Goal: Task Accomplishment & Management: Use online tool/utility

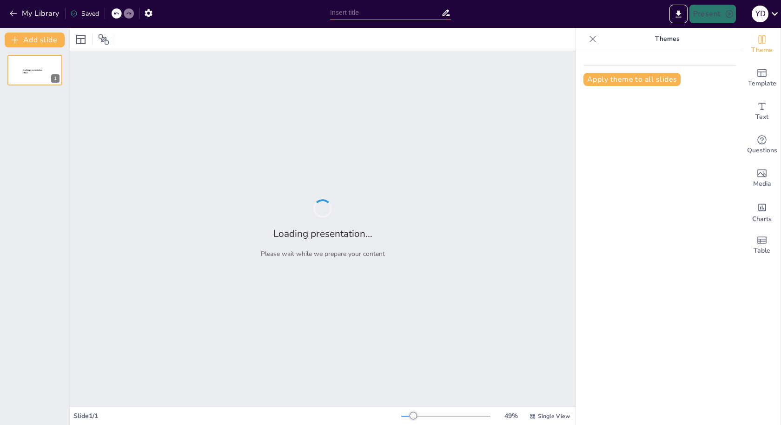
type input "CIVIC+ : Using Social media reports for a good cause"
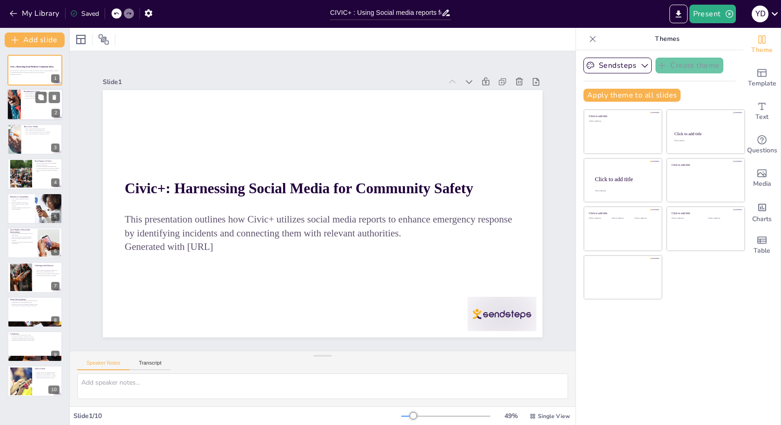
click at [32, 103] on div at bounding box center [35, 105] width 56 height 32
type textarea "Civic+ is built to actively track social media for emergency reports, which all…"
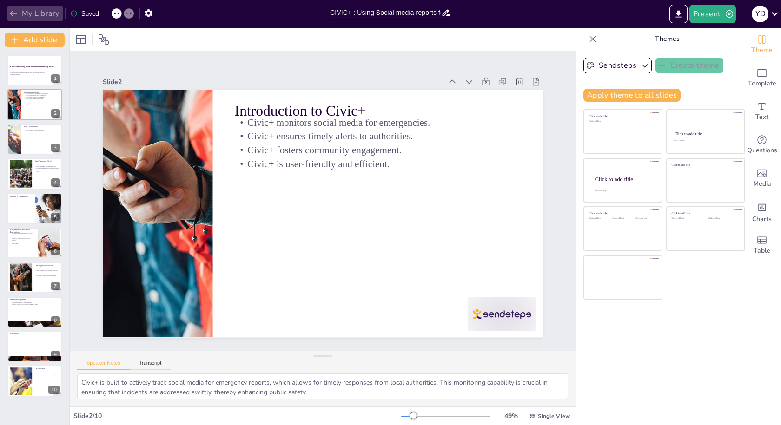
click at [10, 15] on icon "button" at bounding box center [13, 13] width 9 height 9
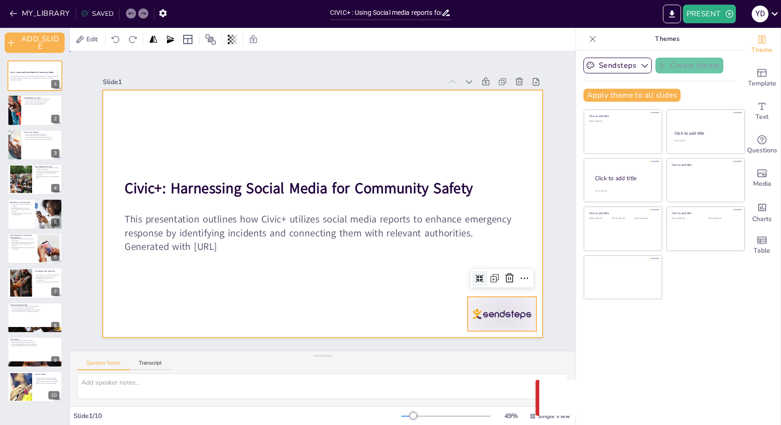
click at [337, 293] on div at bounding box center [323, 213] width 440 height 247
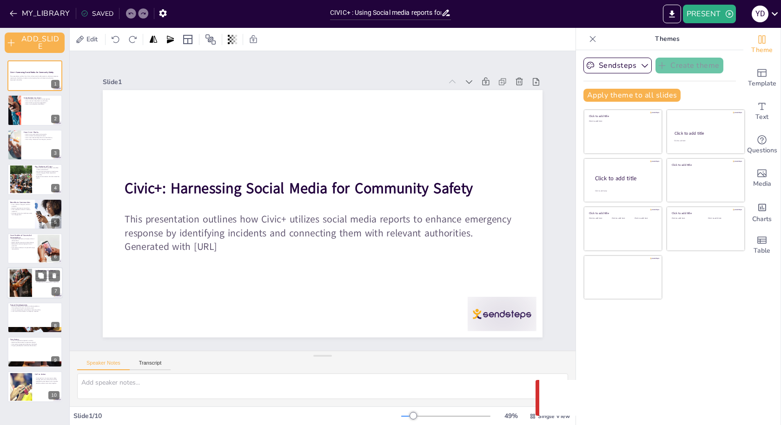
click at [25, 277] on div at bounding box center [21, 283] width 42 height 28
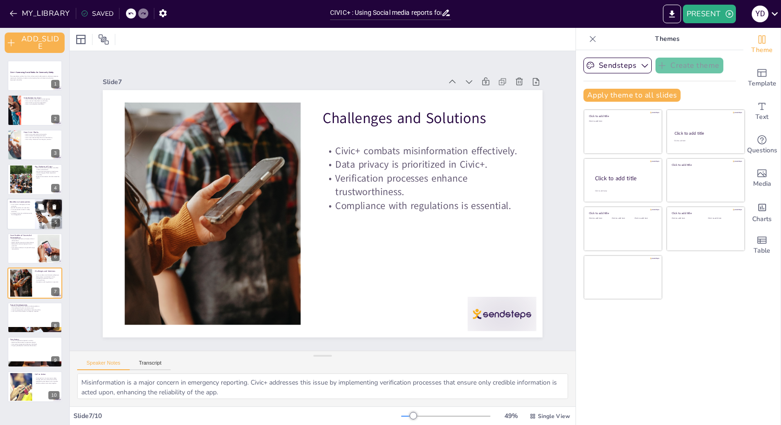
click at [42, 225] on div at bounding box center [49, 215] width 50 height 32
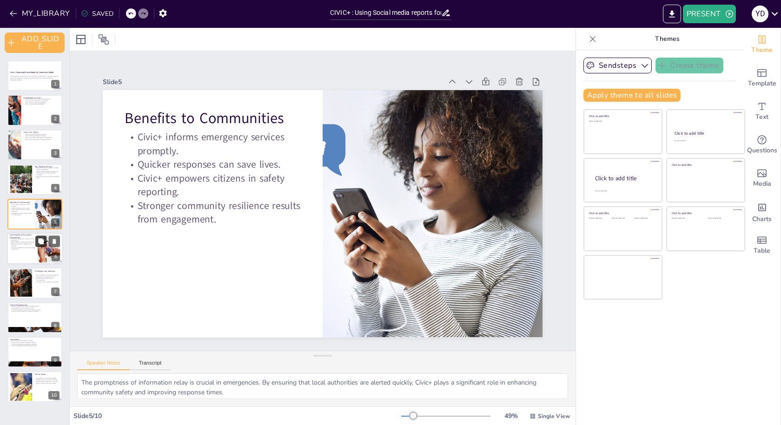
click at [41, 244] on icon at bounding box center [41, 241] width 6 height 6
type textarea "The effectiveness of Civic+ is illustrated through successful interventions. Th…"
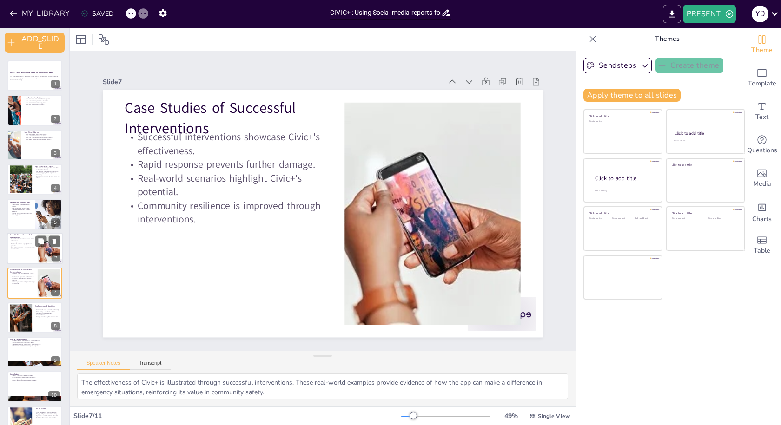
click at [19, 238] on p "Successful interventions showcase Civic+'s effectiveness." at bounding box center [22, 239] width 25 height 3
